Goal: Task Accomplishment & Management: Manage account settings

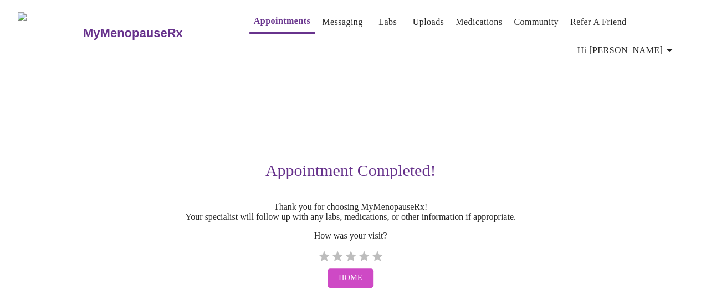
scroll to position [24, 0]
click at [381, 250] on label "5 Stars" at bounding box center [377, 256] width 13 height 13
click at [318, 260] on input "5 Stars" at bounding box center [317, 260] width 1 height 1
radio input "true"
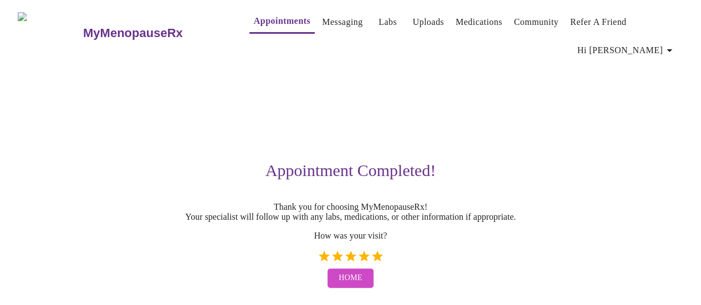
click at [379, 15] on link "Labs" at bounding box center [388, 22] width 18 height 16
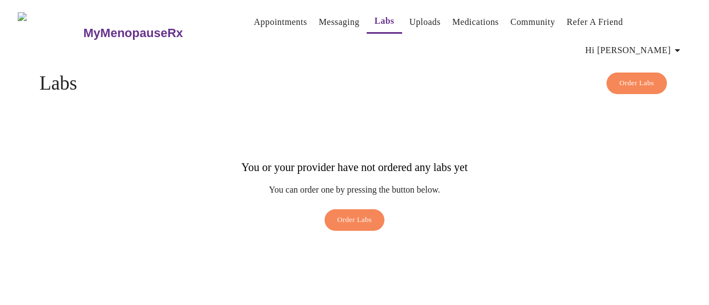
click at [254, 17] on link "Appointments" at bounding box center [280, 22] width 53 height 16
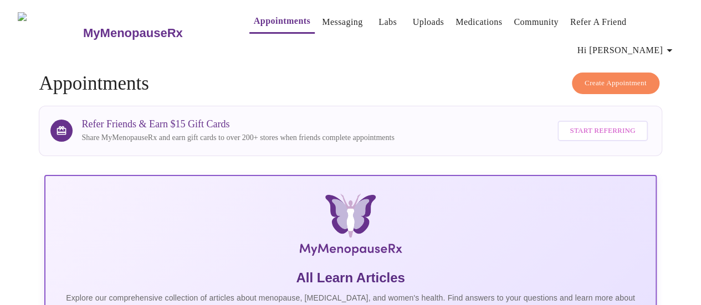
click at [599, 130] on span "Start Referring" at bounding box center [602, 131] width 65 height 13
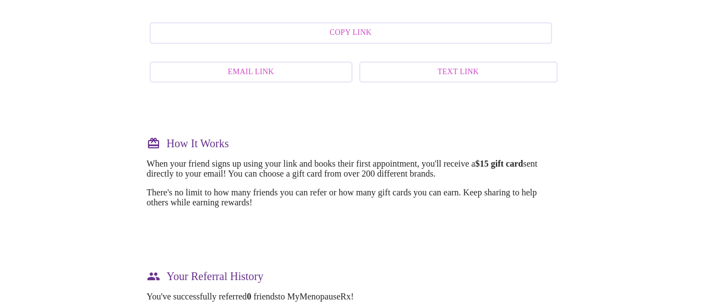
scroll to position [347, 0]
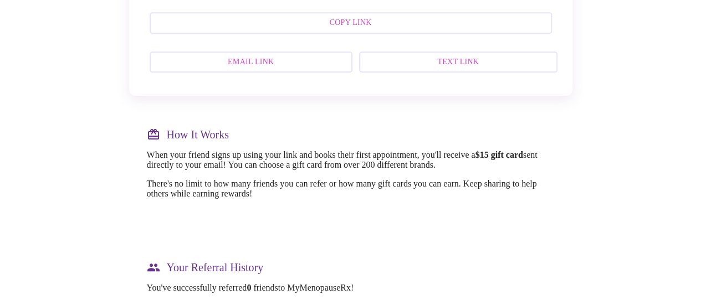
click at [270, 69] on span "Email Link" at bounding box center [251, 62] width 178 height 14
click at [86, 182] on div "MyMenopauseRx Appointments Messaging Labs Uploads Medications Community Refer a…" at bounding box center [350, 56] width 692 height 799
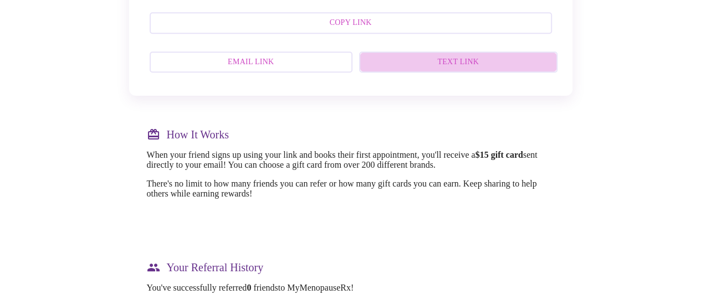
click at [478, 69] on span "Text Link" at bounding box center [458, 62] width 174 height 14
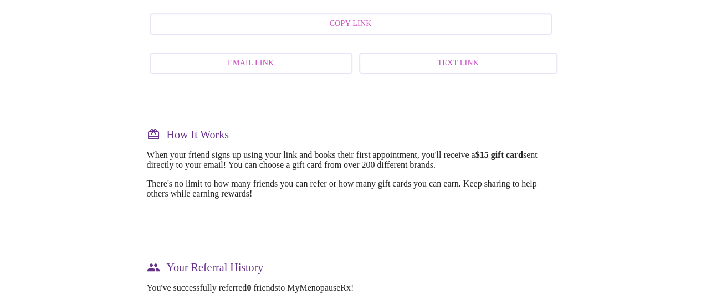
click at [125, 162] on div "MyMenopauseRx Appointments Messaging Labs Uploads Medications Community Refer a…" at bounding box center [350, 56] width 692 height 799
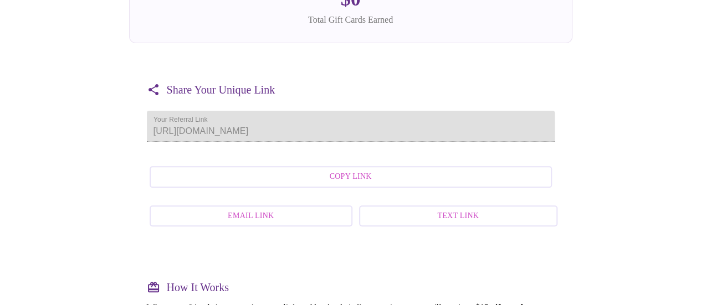
scroll to position [218, 0]
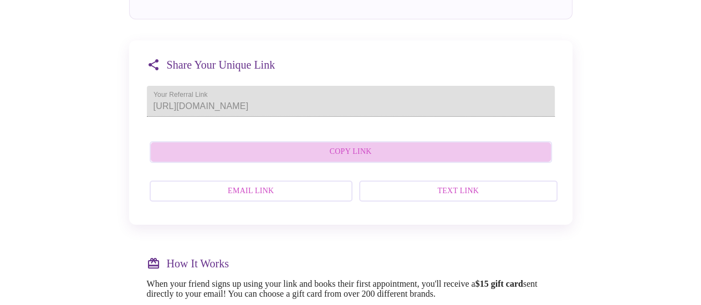
click at [366, 159] on span "Copy Link" at bounding box center [351, 152] width 378 height 14
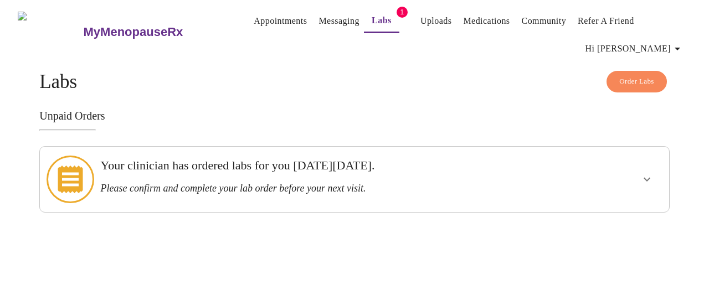
click at [650, 181] on icon "show more" at bounding box center [647, 179] width 13 height 13
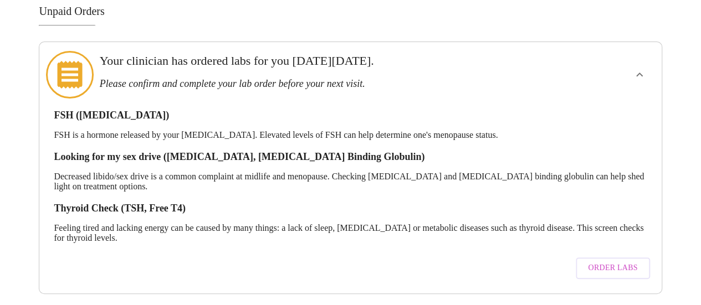
scroll to position [112, 0]
click at [619, 262] on span "Order Labs" at bounding box center [612, 269] width 49 height 14
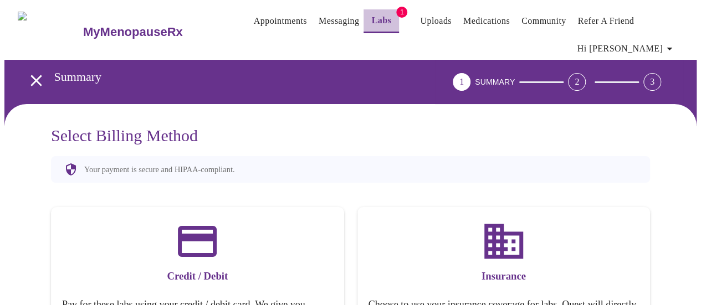
click at [371, 13] on link "Labs" at bounding box center [381, 21] width 20 height 16
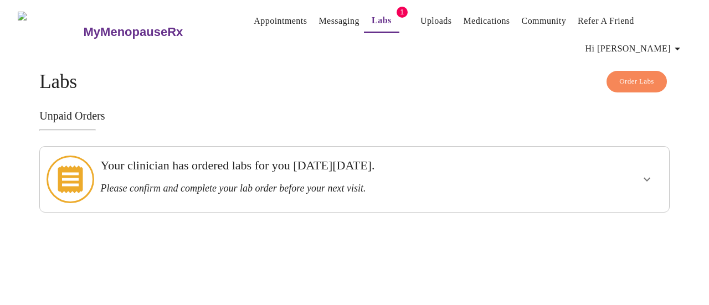
click at [645, 176] on icon "show more" at bounding box center [647, 179] width 13 height 13
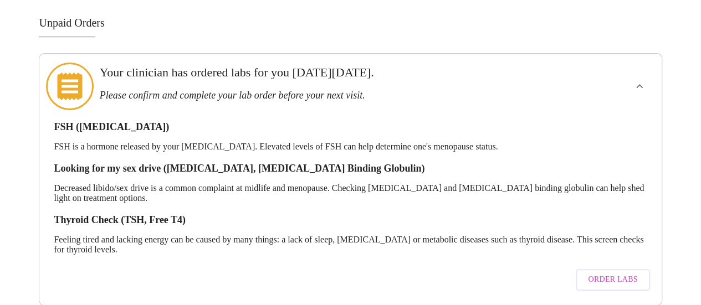
scroll to position [112, 0]
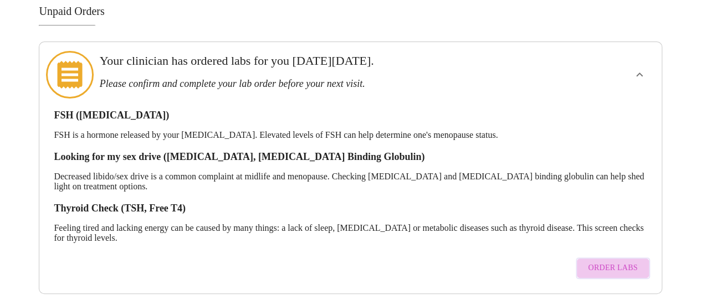
click at [614, 262] on span "Order Labs" at bounding box center [612, 269] width 49 height 14
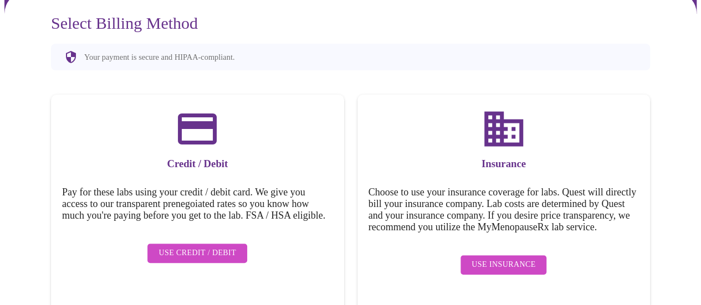
scroll to position [117, 0]
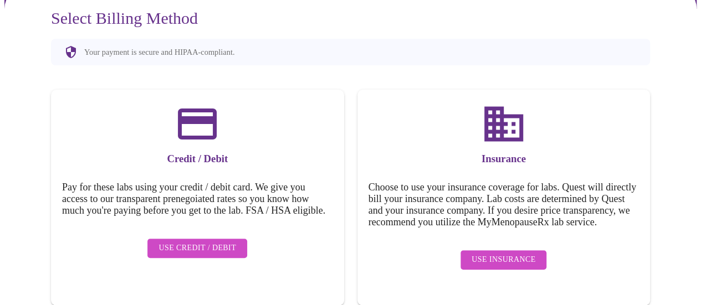
click at [510, 267] on span "Use Insurance" at bounding box center [504, 260] width 64 height 14
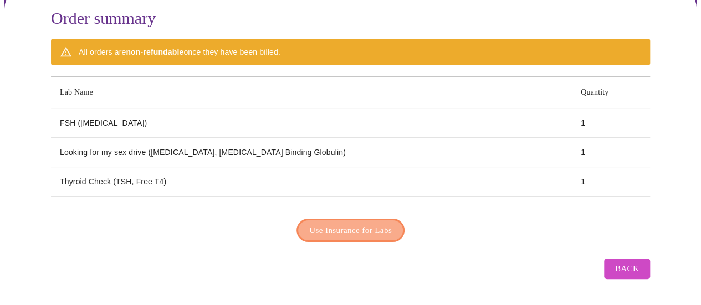
click at [332, 232] on span "Use Insurance for Labs" at bounding box center [350, 230] width 83 height 14
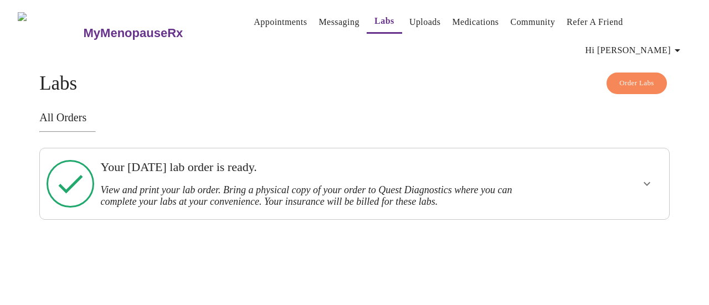
click at [647, 189] on icon "show more" at bounding box center [647, 183] width 13 height 13
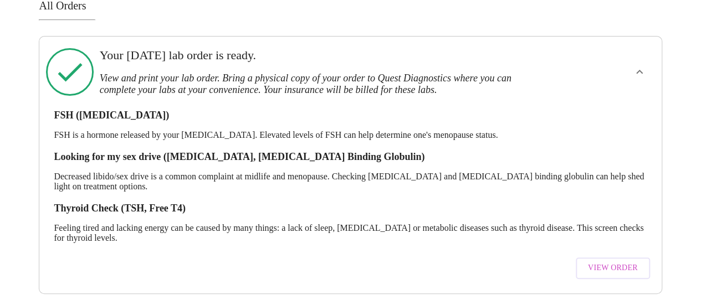
scroll to position [125, 0]
click at [604, 262] on span "View Order" at bounding box center [613, 269] width 50 height 14
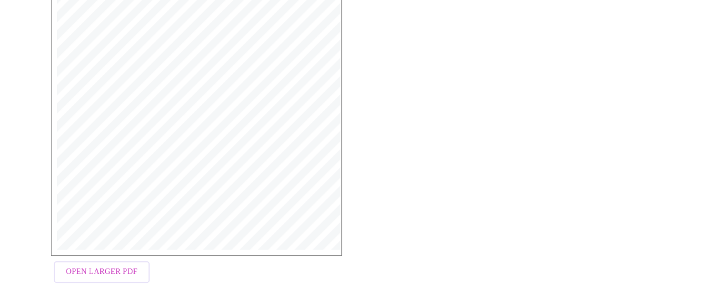
scroll to position [370, 0]
click at [133, 263] on span "Open Larger PDF" at bounding box center [101, 262] width 71 height 14
click at [581, 145] on div "MyMenopauseRx Medical Group [STREET_ADDRESS] Phone: [PHONE_NUMBER] Fax: [PHONE_…" at bounding box center [350, 73] width 617 height 429
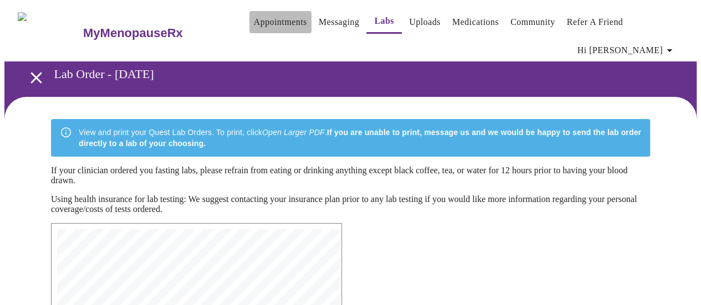
click at [260, 14] on link "Appointments" at bounding box center [280, 22] width 53 height 16
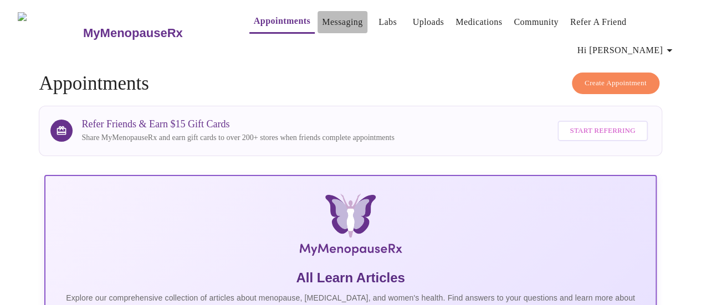
click at [322, 14] on link "Messaging" at bounding box center [342, 22] width 40 height 16
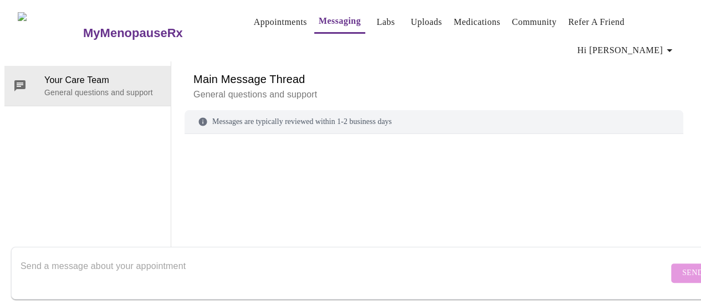
scroll to position [58, 0]
click at [462, 70] on h6 "Main Message Thread" at bounding box center [433, 79] width 481 height 18
click at [463, 15] on link "Medications" at bounding box center [477, 22] width 47 height 16
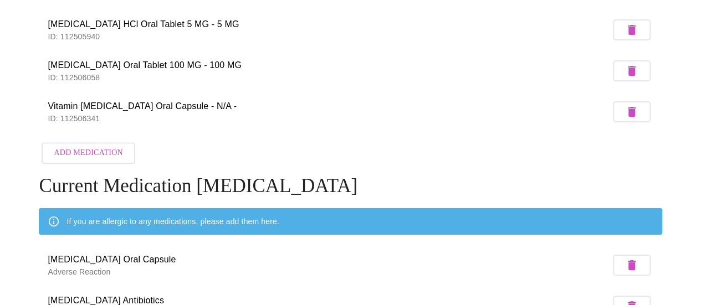
scroll to position [476, 0]
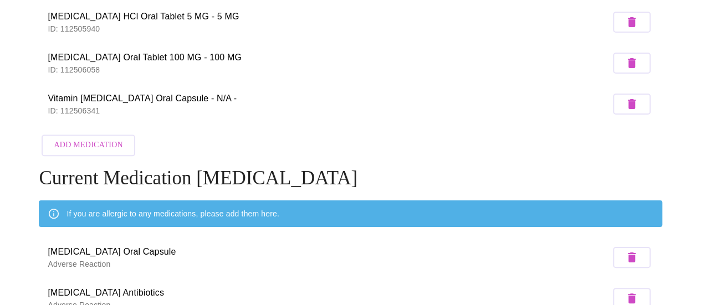
click at [94, 152] on span "Add Medication" at bounding box center [88, 146] width 69 height 14
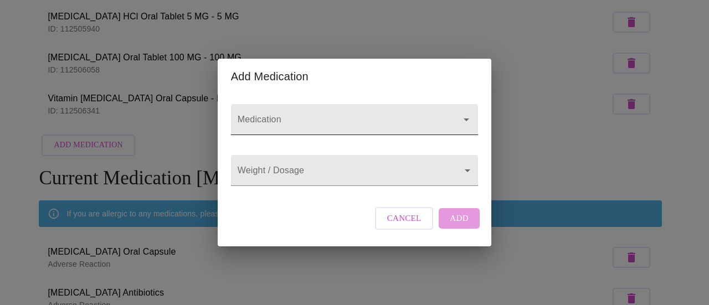
click at [266, 115] on input "Medication" at bounding box center [339, 125] width 207 height 21
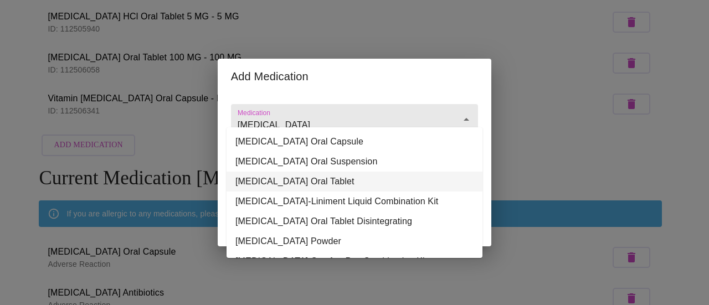
click at [279, 188] on li "[MEDICAL_DATA] Oral Tablet" at bounding box center [355, 182] width 256 height 20
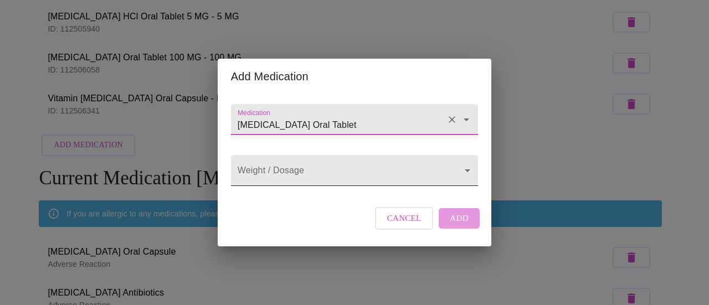
type input "[MEDICAL_DATA] Oral Tablet"
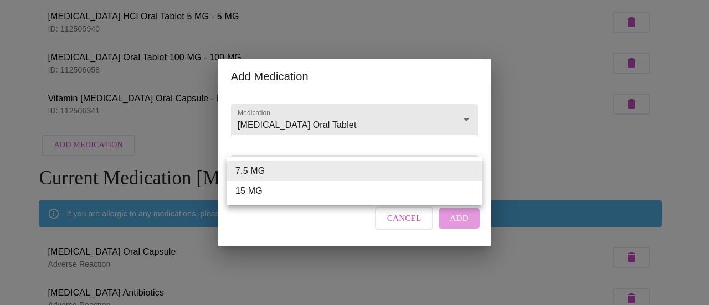
click at [265, 196] on li "15 MG" at bounding box center [355, 191] width 256 height 20
type input "15 MG"
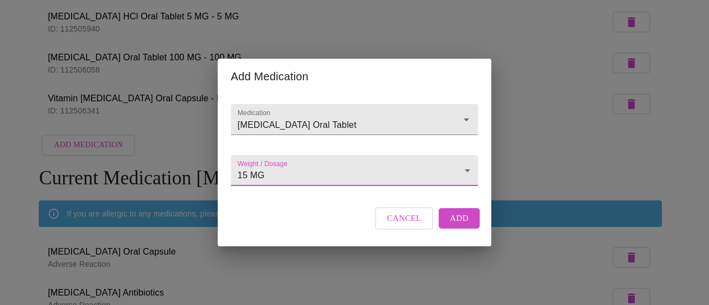
click at [453, 226] on span "Add" at bounding box center [459, 218] width 19 height 14
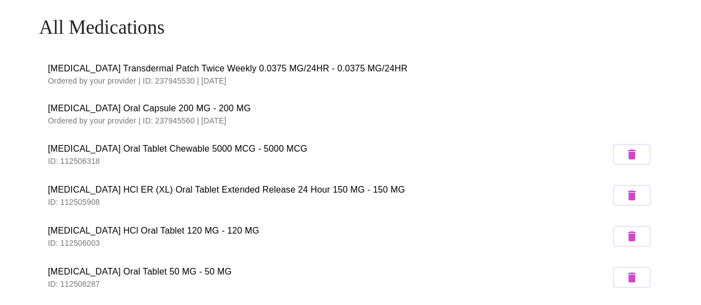
scroll to position [0, 0]
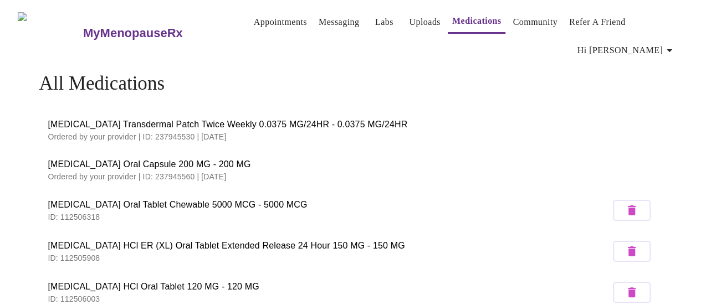
click at [272, 212] on span "[MEDICAL_DATA] Oral Tablet Chewable 5000 MCG - 5000 MCG" at bounding box center [329, 204] width 562 height 13
click at [524, 17] on link "Community" at bounding box center [535, 22] width 45 height 16
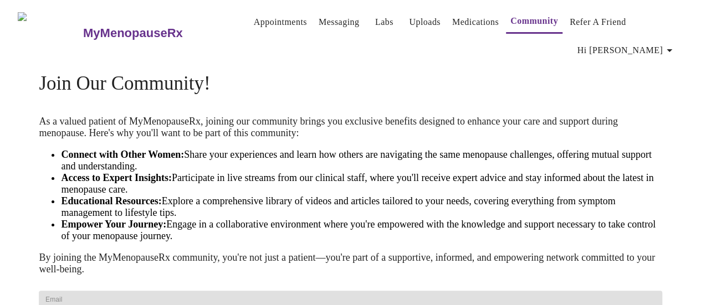
click at [33, 28] on img at bounding box center [50, 33] width 64 height 42
click at [93, 26] on h3 "MyMenopauseRx" at bounding box center [133, 33] width 100 height 14
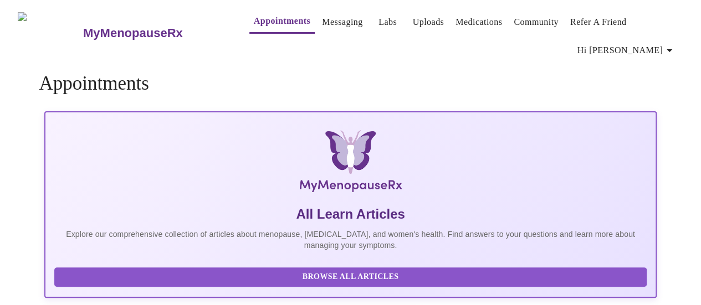
click at [93, 26] on h3 "MyMenopauseRx" at bounding box center [133, 33] width 100 height 14
